Goal: Transaction & Acquisition: Subscribe to service/newsletter

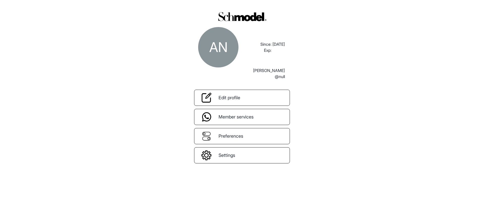
click at [369, 6] on div "AN Since: Exp: 04/30/2025 abdellah naji @null Edit profile Member services Pref…" at bounding box center [242, 110] width 484 height 221
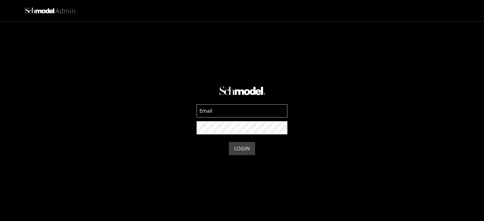
click at [235, 108] on input at bounding box center [242, 110] width 91 height 13
click at [228, 109] on input at bounding box center [242, 110] width 91 height 13
type input "[EMAIL_ADDRESS][DOMAIN_NAME]"
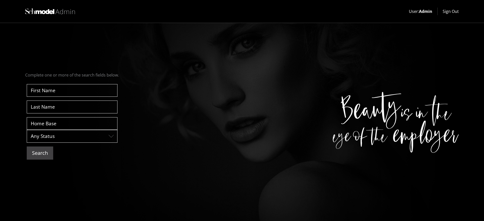
click at [49, 151] on button "Search" at bounding box center [40, 152] width 26 height 13
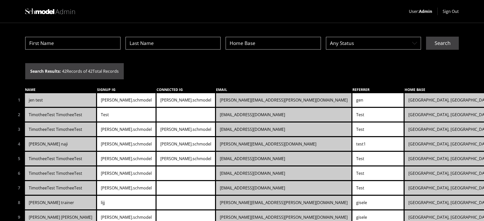
click at [157, 141] on link "[PERSON_NAME].schmodel" at bounding box center [186, 144] width 58 height 14
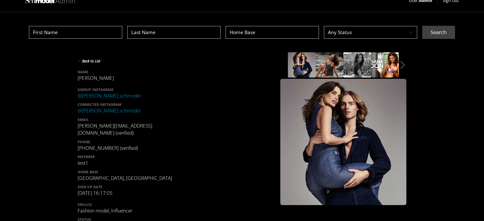
scroll to position [3, 0]
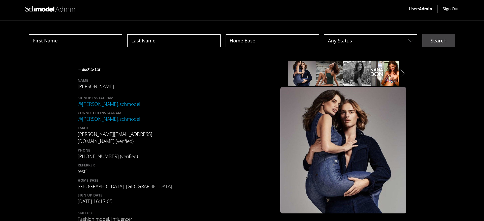
click at [78, 69] on strong "←" at bounding box center [80, 69] width 5 height 6
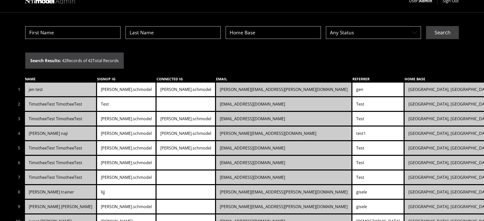
scroll to position [41, 0]
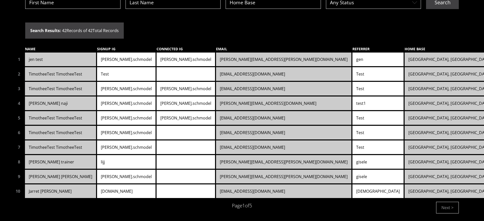
click at [52, 188] on link "Jarret Kusick" at bounding box center [60, 191] width 71 height 14
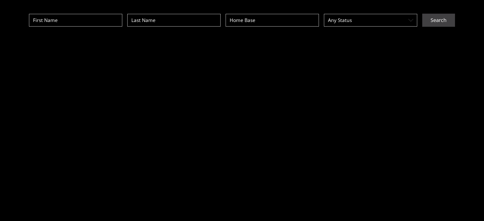
scroll to position [23, 0]
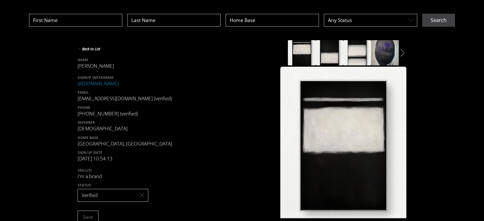
click at [402, 50] on div "Layer 2white Layer 2white" at bounding box center [343, 52] width 126 height 25
click at [401, 50] on icon "Layer 2white" at bounding box center [403, 53] width 4 height 8
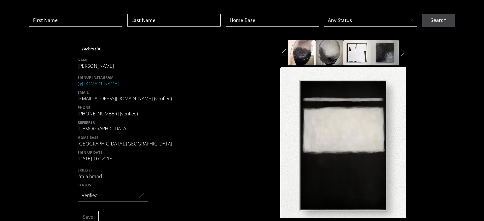
click at [401, 52] on icon "Layer 2white" at bounding box center [403, 53] width 4 height 8
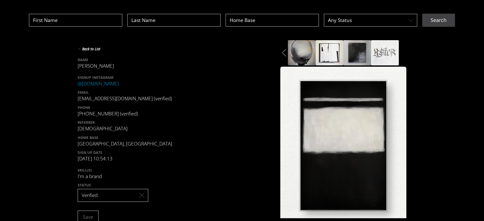
click at [91, 49] on button "← Back to List" at bounding box center [89, 48] width 23 height 7
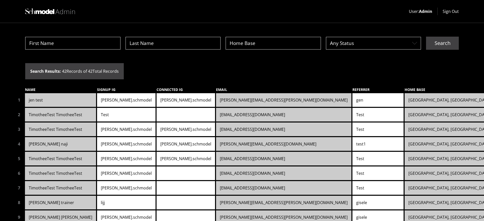
click at [72, 45] on input at bounding box center [72, 43] width 95 height 13
type input "abdellah"
click at [426, 37] on button "Search" at bounding box center [442, 43] width 33 height 13
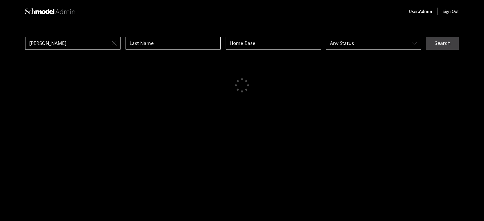
click at [123, 63] on div at bounding box center [242, 85] width 434 height 44
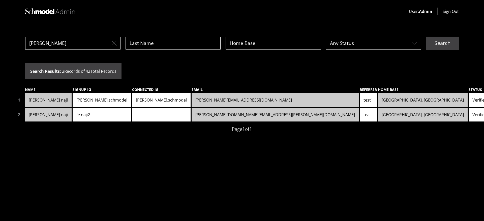
click at [99, 115] on link "fe.naji2" at bounding box center [102, 115] width 58 height 14
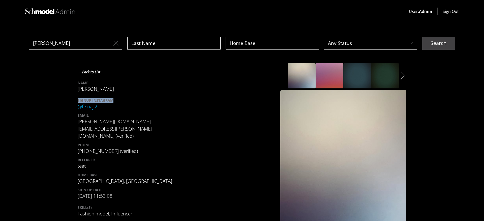
drag, startPoint x: 77, startPoint y: 100, endPoint x: 126, endPoint y: 100, distance: 49.2
click at [126, 100] on div "SIGNUP INSTAGRAM" at bounding box center [128, 100] width 101 height 5
copy div "SIGNUP INSTAGRAM"
click at [93, 73] on button "← Back to List" at bounding box center [89, 71] width 23 height 7
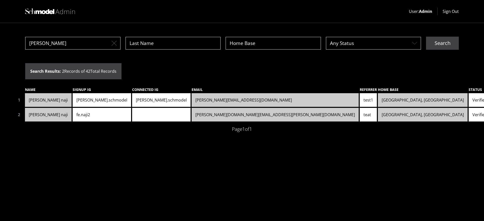
click at [451, 10] on button "Sign Out" at bounding box center [451, 11] width 16 height 6
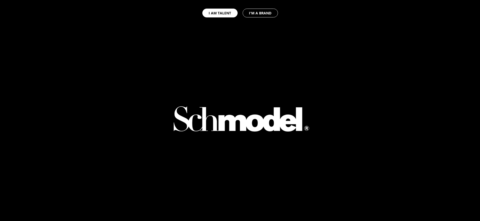
select select "GB"
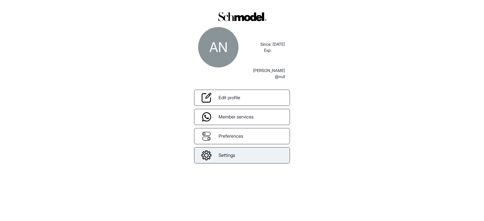
click at [225, 151] on link "Settings" at bounding box center [242, 155] width 96 height 16
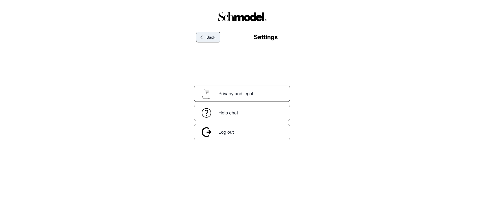
click at [212, 34] on span "Back" at bounding box center [210, 37] width 9 height 6
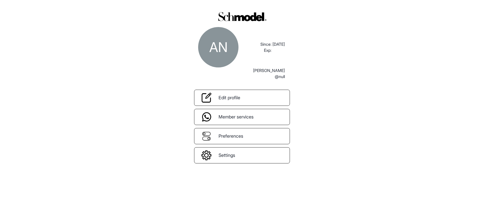
click at [301, 169] on div "AN Since: Exp: 04/30/2025 abdellah naji @null Edit profile Member services Pref…" at bounding box center [242, 110] width 484 height 221
click at [90, 219] on div "AN Since: Exp: [DATE] [PERSON_NAME] @null Edit profile Member services Preferen…" at bounding box center [242, 110] width 484 height 221
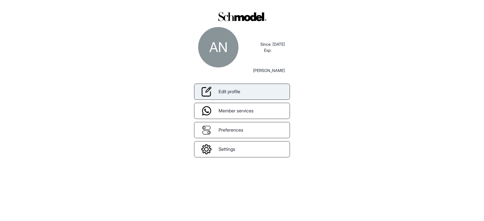
click at [261, 96] on link "Edit profile" at bounding box center [242, 91] width 96 height 16
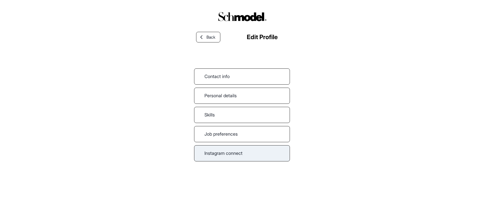
click at [239, 149] on link "Instagram connect" at bounding box center [242, 153] width 96 height 16
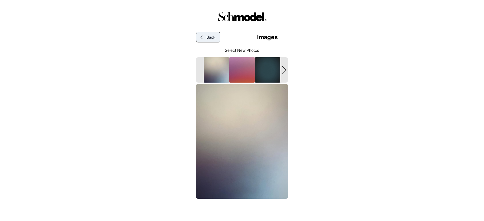
click at [210, 40] on span "Back" at bounding box center [210, 37] width 9 height 6
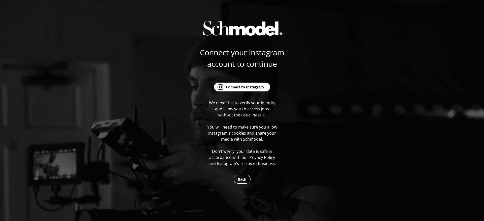
click at [234, 86] on div "Connect to Instagram" at bounding box center [245, 86] width 38 height 5
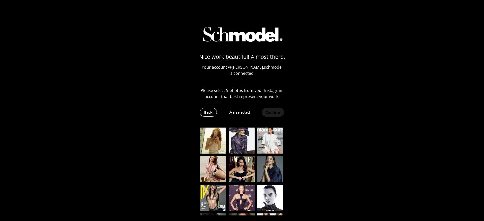
click at [206, 130] on img at bounding box center [213, 140] width 26 height 26
click at [244, 134] on img at bounding box center [242, 140] width 26 height 26
click at [270, 138] on img at bounding box center [270, 140] width 26 height 26
click at [269, 173] on img at bounding box center [270, 169] width 26 height 26
click at [239, 173] on img at bounding box center [242, 169] width 26 height 26
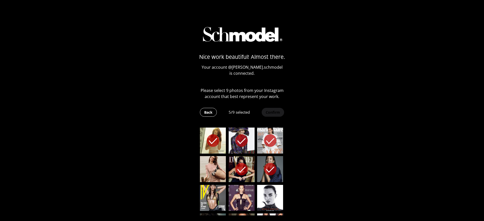
click at [208, 173] on img at bounding box center [213, 169] width 26 height 26
click at [208, 187] on img at bounding box center [213, 198] width 26 height 26
click at [247, 187] on img at bounding box center [242, 198] width 26 height 26
click at [266, 191] on img at bounding box center [270, 198] width 26 height 26
click at [266, 111] on button "Confirm" at bounding box center [272, 112] width 23 height 9
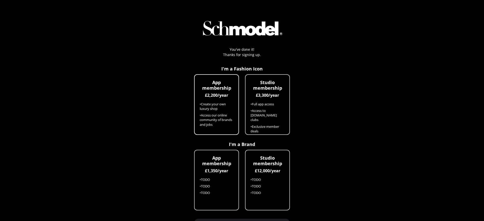
scroll to position [29, 0]
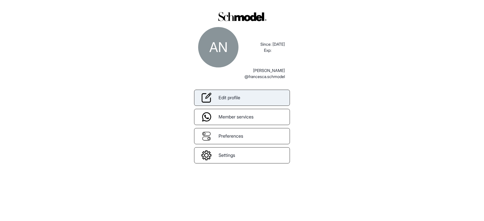
click at [241, 102] on link "Edit profile" at bounding box center [242, 98] width 96 height 16
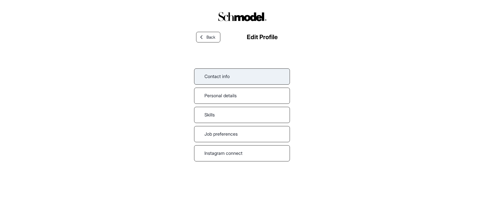
click at [236, 77] on link "Contact info" at bounding box center [242, 76] width 96 height 16
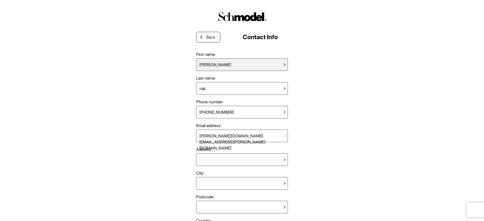
click at [238, 68] on div "[PERSON_NAME]" at bounding box center [242, 64] width 92 height 13
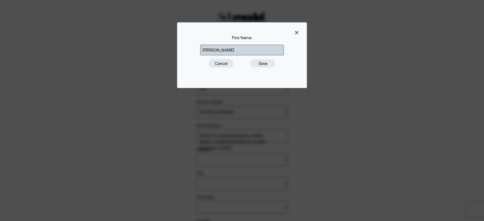
click at [224, 47] on input "[PERSON_NAME]" at bounding box center [242, 50] width 84 height 11
type input "abdellah2"
click at [289, 74] on div "First Name : abdellah2 Cancel Save" at bounding box center [242, 55] width 130 height 66
click at [270, 65] on button "Save" at bounding box center [263, 63] width 24 height 8
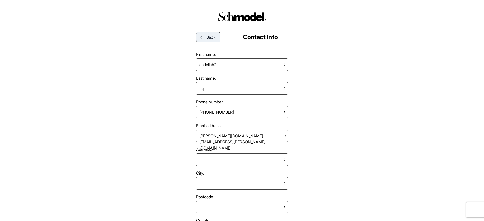
click at [201, 35] on icon at bounding box center [201, 37] width 5 height 5
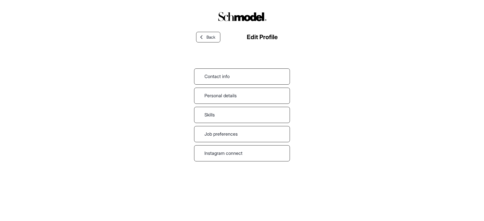
click at [201, 35] on icon at bounding box center [201, 37] width 5 height 5
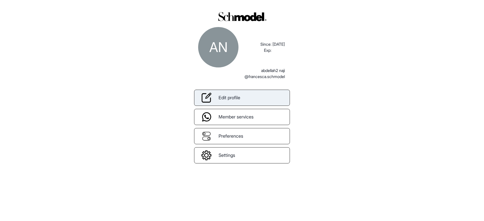
click at [275, 98] on link "Edit profile" at bounding box center [242, 98] width 96 height 16
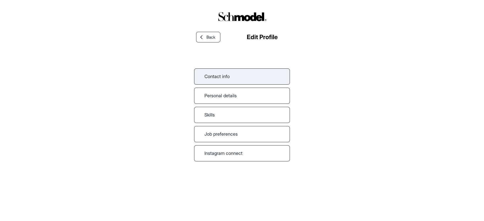
click at [256, 79] on link "Contact info" at bounding box center [242, 76] width 96 height 16
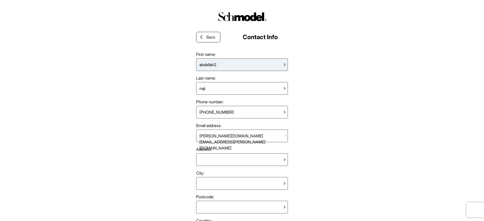
click at [245, 65] on div "abdellah2" at bounding box center [242, 64] width 92 height 13
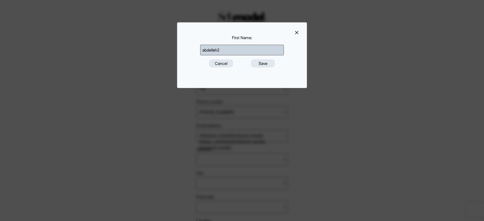
click at [240, 51] on input "abdellah2" at bounding box center [242, 50] width 84 height 11
type input "[PERSON_NAME]"
click at [281, 76] on div "First Name : [PERSON_NAME] Save" at bounding box center [242, 55] width 130 height 66
click at [253, 62] on button "Save" at bounding box center [263, 63] width 24 height 8
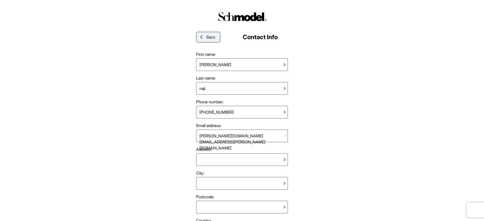
click at [207, 38] on span "Back" at bounding box center [210, 37] width 9 height 6
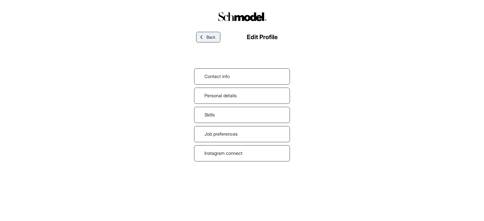
click at [215, 39] on span "Back" at bounding box center [210, 37] width 9 height 6
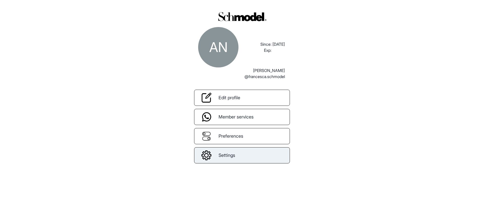
click at [260, 157] on link "Settings" at bounding box center [242, 155] width 96 height 16
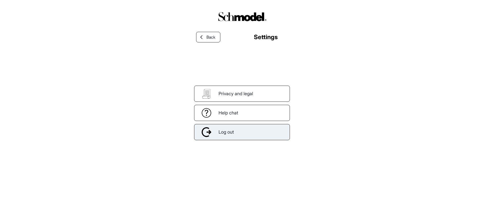
click at [244, 136] on div "Log out" at bounding box center [242, 132] width 96 height 16
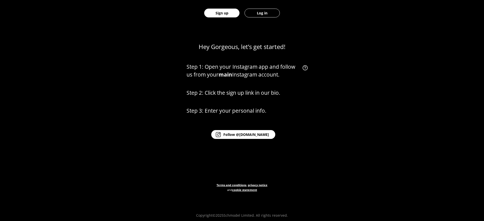
scroll to position [243, 0]
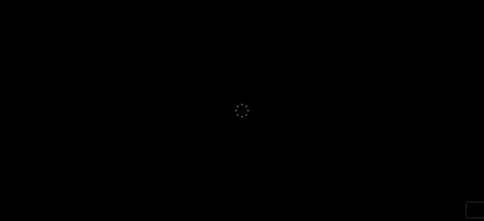
select select "GB"
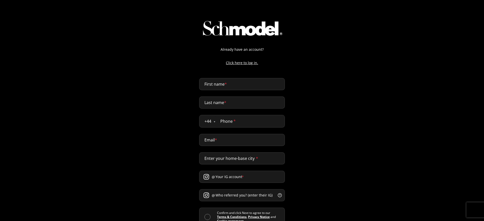
click at [226, 83] on input "First name *" at bounding box center [242, 84] width 86 height 12
type input "abdellah"
type input "naji"
type input "0611432170"
type input "abdellah@providence.pw"
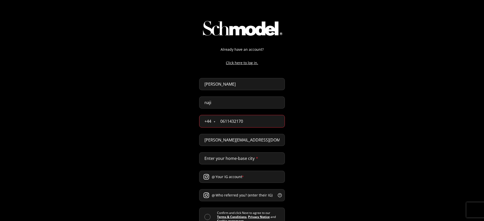
click at [217, 84] on input "abdellah" at bounding box center [242, 84] width 86 height 12
click at [234, 120] on input "0611432170" at bounding box center [249, 121] width 69 height 12
click at [226, 87] on input "Apreview" at bounding box center [242, 84] width 86 height 12
paste input "Francesca"
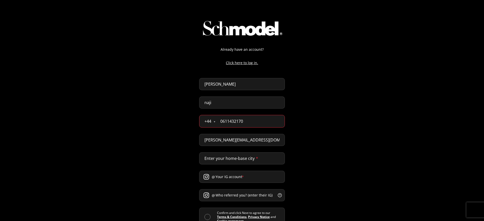
type input "Francesca"
click at [247, 123] on input "0611432170" at bounding box center [249, 121] width 69 height 12
click at [258, 103] on input "naji" at bounding box center [242, 102] width 86 height 12
paste input "Osborn"
type input "Osborn"
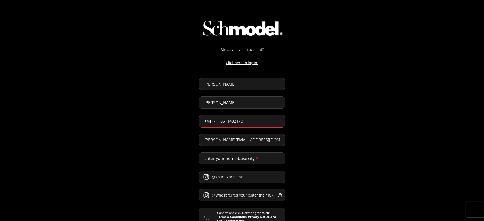
click at [291, 126] on div "Already have an account? Click here to log in. Francesca Osborn + 44 Åland Isla…" at bounding box center [242, 130] width 484 height 260
click at [278, 126] on input "0611432170" at bounding box center [249, 121] width 69 height 12
paste input "7777 777733"
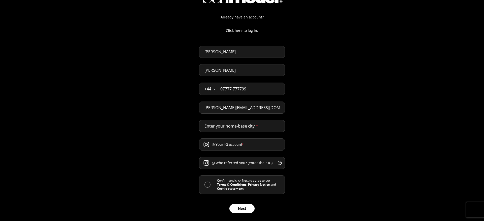
scroll to position [33, 0]
type input "07777 777799"
click at [244, 110] on input "abdellah@providence.pw" at bounding box center [242, 107] width 86 height 12
click at [245, 108] on input "abdellah@providence.pw" at bounding box center [242, 107] width 86 height 12
click at [258, 109] on input "abdellah@providence.pw" at bounding box center [242, 107] width 86 height 12
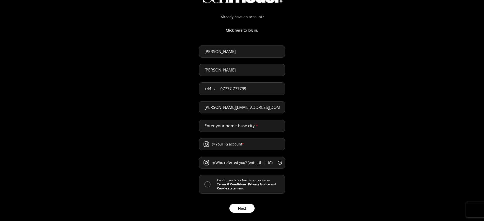
paste input "ppreview@schmodel.com"
type input "appreview@schmodel.com"
click at [290, 128] on div "Already have an account? Click here to log in. Francesca Osborn + 44 Åland Isla…" at bounding box center [242, 93] width 484 height 253
click at [263, 129] on input "Enter your home-base city *" at bounding box center [242, 126] width 86 height 12
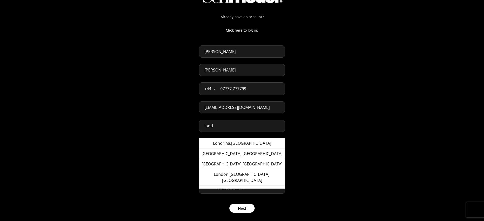
type input "London, United Kingdom"
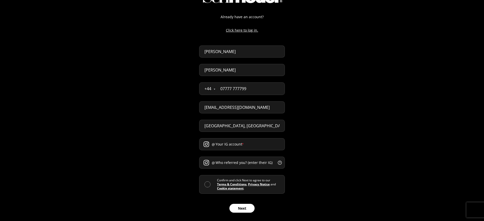
click at [228, 143] on input "Your IG account *" at bounding box center [242, 144] width 86 height 12
paste input "francesca.schmodel"
type input "francesca.schmodel"
click at [221, 162] on input "Who referred you? (enter their IG) *" at bounding box center [242, 162] width 86 height 12
paste input "francesca.schmodel"
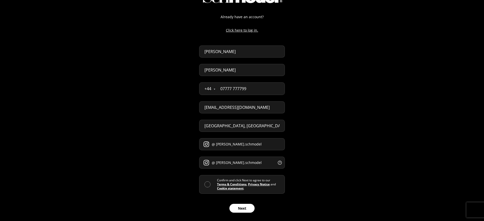
click at [221, 161] on input "francesca.schmodel" at bounding box center [242, 162] width 86 height 12
type input "dennis.schmodel"
click at [206, 184] on span at bounding box center [207, 184] width 6 height 6
click at [217, 184] on input "checkbox" at bounding box center [217, 184] width 0 height 0
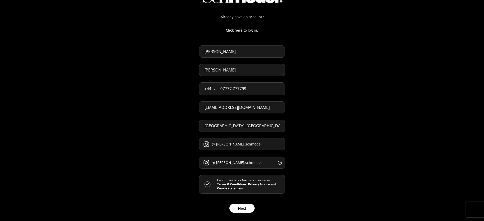
click at [244, 207] on button "Next" at bounding box center [241, 207] width 25 height 9
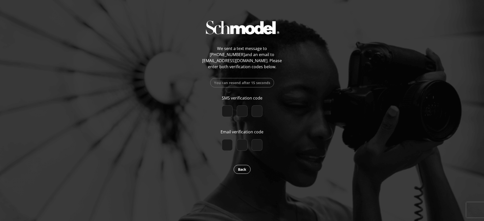
paste input "3"
type input "3"
type input "9"
type input "6"
checkbox input "true"
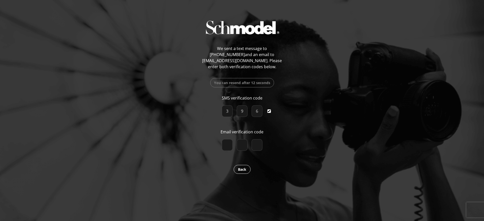
click at [222, 143] on input "number" at bounding box center [227, 145] width 11 height 12
paste input "6"
type input "6"
type input "1"
type input "5"
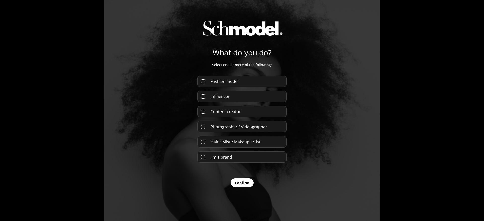
click at [240, 83] on div "Fashion model" at bounding box center [241, 80] width 89 height 11
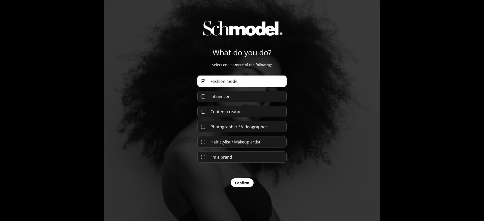
click at [243, 96] on div "Influencer" at bounding box center [241, 96] width 89 height 11
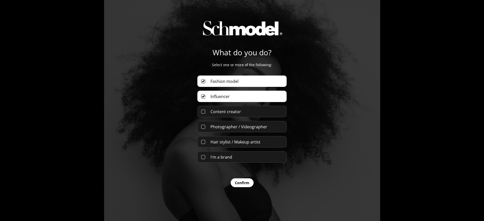
click at [246, 179] on button "Confirm" at bounding box center [242, 182] width 23 height 9
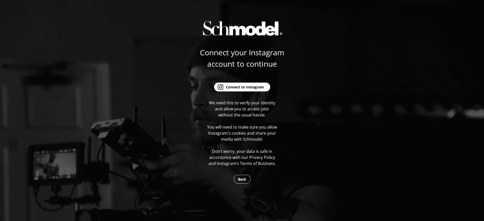
click at [252, 87] on div "Connect to Instagram" at bounding box center [245, 86] width 38 height 5
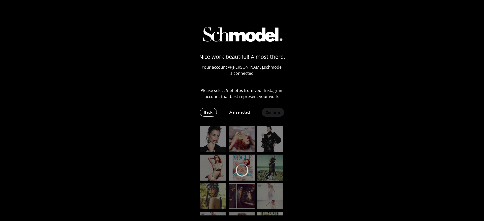
scroll to position [199, 0]
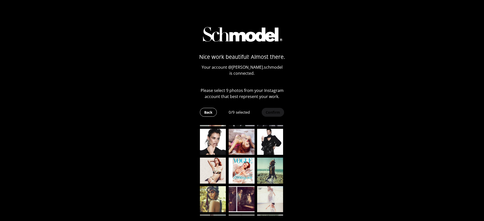
click at [211, 142] on img at bounding box center [213, 142] width 26 height 26
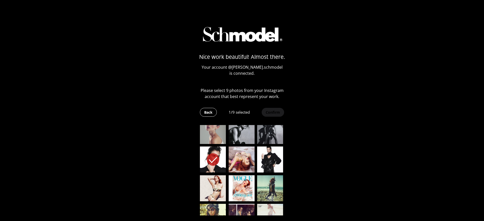
scroll to position [148, 0]
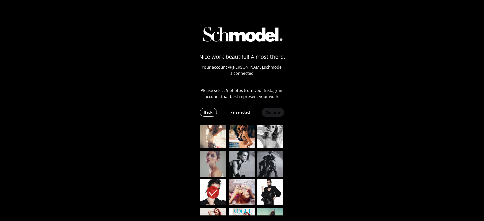
click at [218, 162] on img at bounding box center [213, 164] width 26 height 26
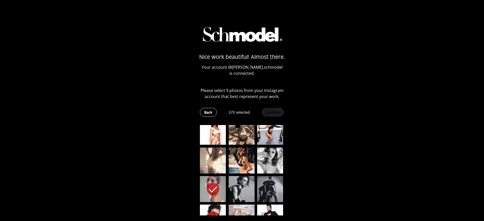
click at [207, 159] on img at bounding box center [213, 160] width 26 height 26
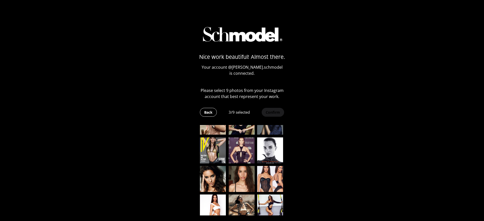
scroll to position [22, 0]
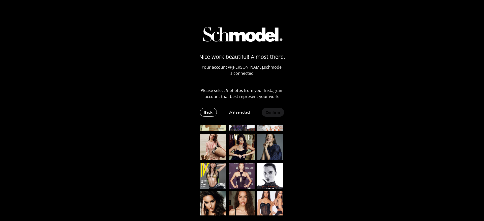
click at [271, 164] on img at bounding box center [270, 175] width 26 height 26
click at [273, 152] on img at bounding box center [270, 147] width 26 height 26
click at [246, 151] on img at bounding box center [242, 147] width 26 height 26
click at [218, 150] on img at bounding box center [213, 147] width 26 height 26
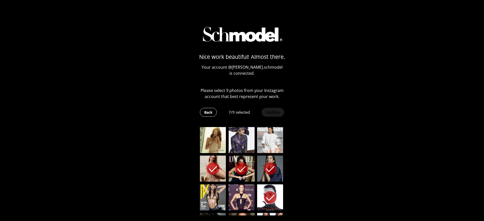
scroll to position [0, 0]
click at [216, 145] on img at bounding box center [213, 140] width 26 height 26
click at [238, 143] on img at bounding box center [242, 140] width 26 height 26
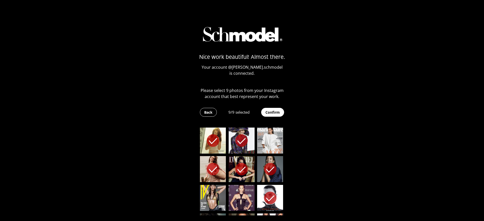
click at [259, 143] on img at bounding box center [270, 140] width 26 height 26
click at [267, 111] on button "Confirm" at bounding box center [272, 112] width 23 height 9
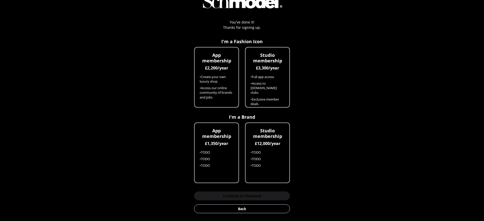
scroll to position [29, 0]
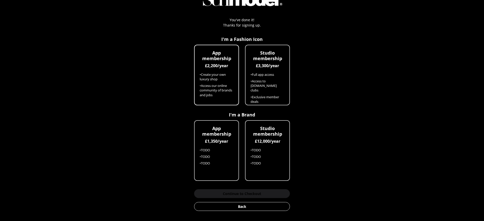
click at [214, 78] on li "• Create your own luxury shop" at bounding box center [217, 76] width 34 height 9
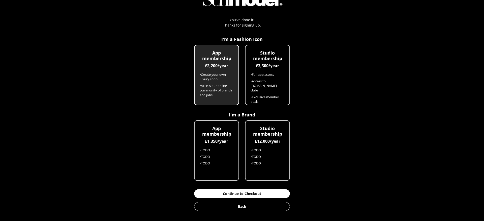
click at [255, 197] on button "Continue to Checkout" at bounding box center [242, 193] width 96 height 9
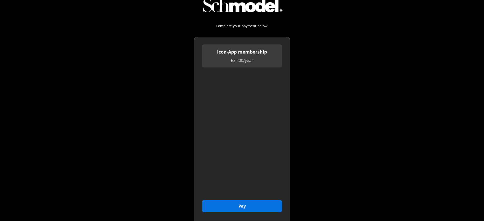
scroll to position [58, 0]
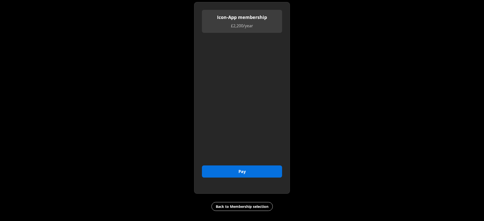
click at [261, 175] on button "Pay" at bounding box center [242, 171] width 80 height 12
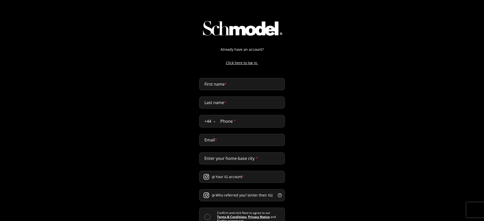
select select "GB"
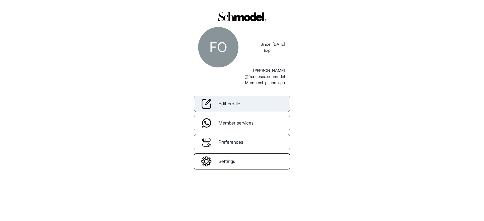
click at [252, 101] on link "Edit profile" at bounding box center [242, 104] width 96 height 16
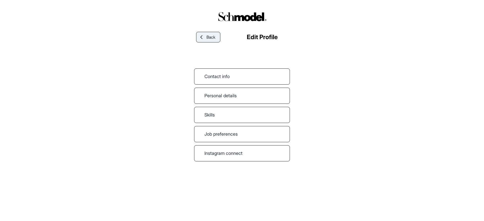
click at [218, 37] on link "Back" at bounding box center [208, 37] width 24 height 11
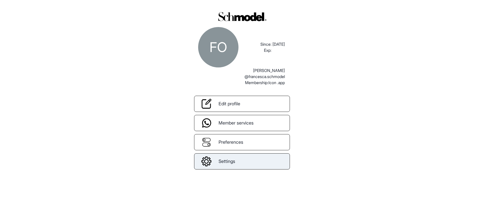
click at [245, 164] on link "Settings" at bounding box center [242, 161] width 96 height 16
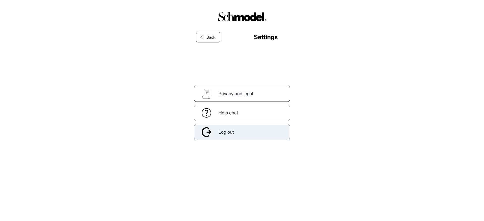
click at [248, 136] on div "Log out" at bounding box center [242, 132] width 96 height 16
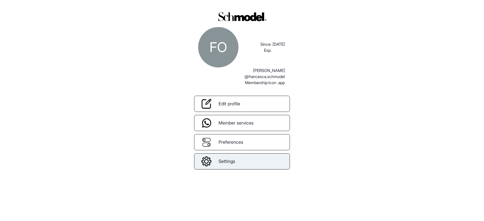
click at [282, 163] on link "Settings" at bounding box center [242, 161] width 96 height 16
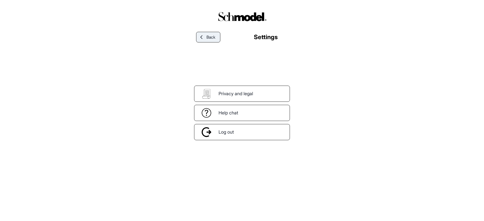
click at [203, 42] on div "Back Settings" at bounding box center [242, 37] width 96 height 16
click at [203, 42] on link "Back" at bounding box center [208, 37] width 24 height 11
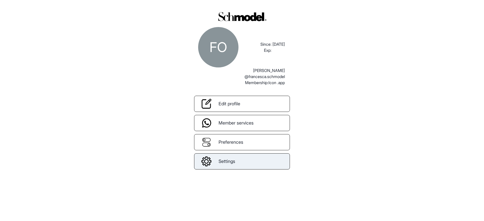
click at [235, 160] on span "Settings" at bounding box center [227, 161] width 17 height 7
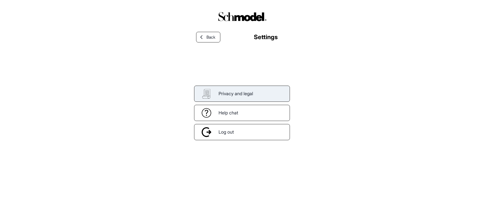
click at [227, 90] on span "Privacy and legal" at bounding box center [236, 93] width 35 height 7
click at [208, 38] on span "Back" at bounding box center [210, 37] width 9 height 6
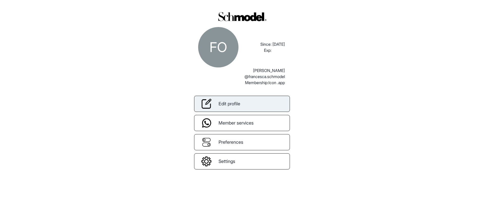
click at [247, 107] on link "Edit profile" at bounding box center [242, 104] width 96 height 16
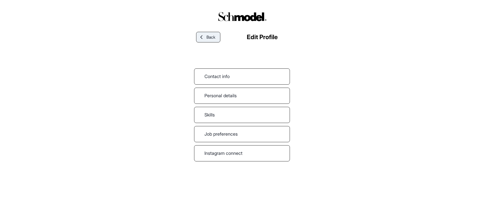
click at [204, 41] on link "Back" at bounding box center [208, 37] width 24 height 11
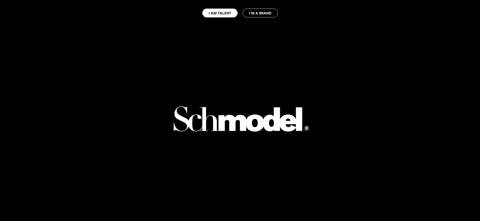
select select "GB"
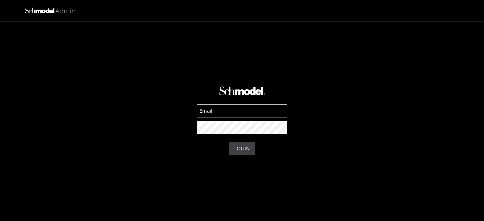
click at [224, 108] on input at bounding box center [242, 110] width 91 height 13
click at [124, 50] on div "LOGIN" at bounding box center [242, 110] width 484 height 221
click at [203, 78] on form "LOGIN" at bounding box center [241, 115] width 89 height 176
